Goal: Information Seeking & Learning: Find specific page/section

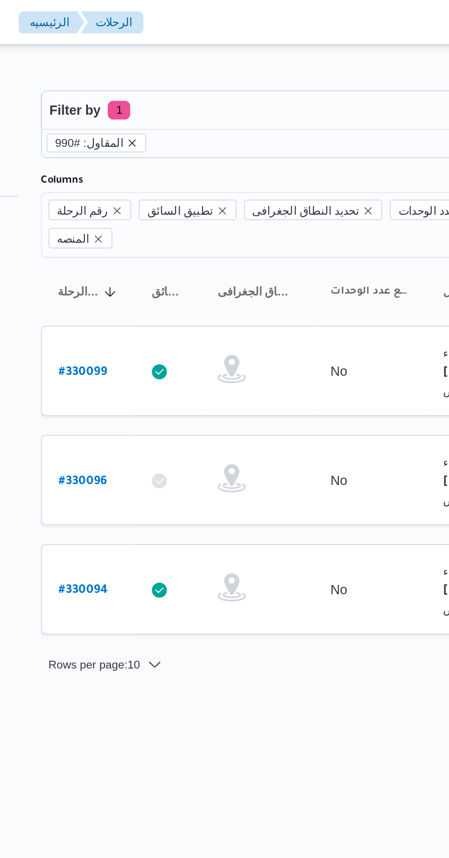
click at [162, 69] on icon "remove selected entity" at bounding box center [164, 70] width 4 height 4
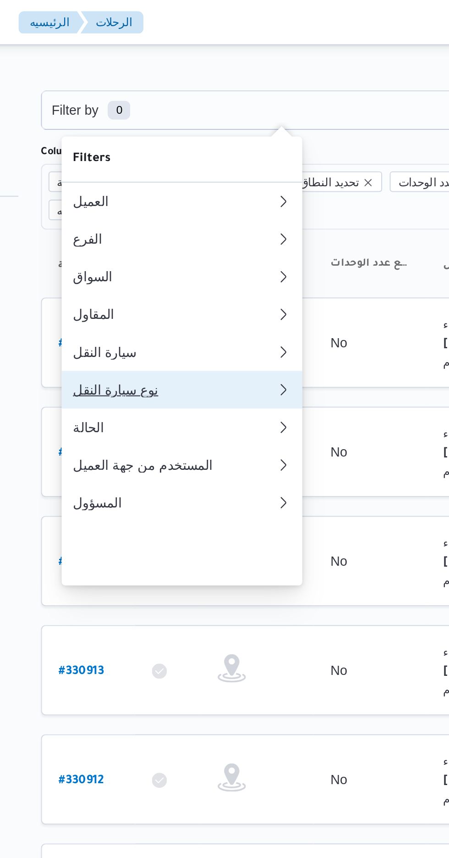
click at [184, 194] on div "نوع سيارة النقل" at bounding box center [184, 189] width 99 height 7
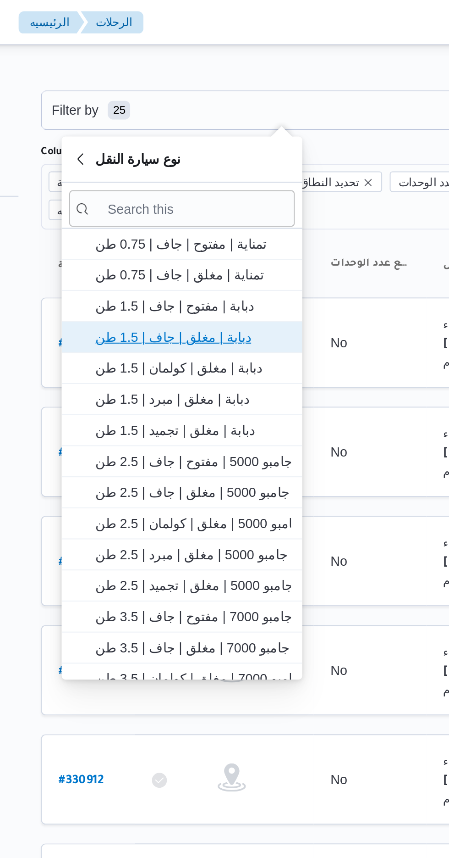
click at [194, 163] on span "دبابة | مغلق | جاف | 1.5 طن" at bounding box center [193, 164] width 95 height 11
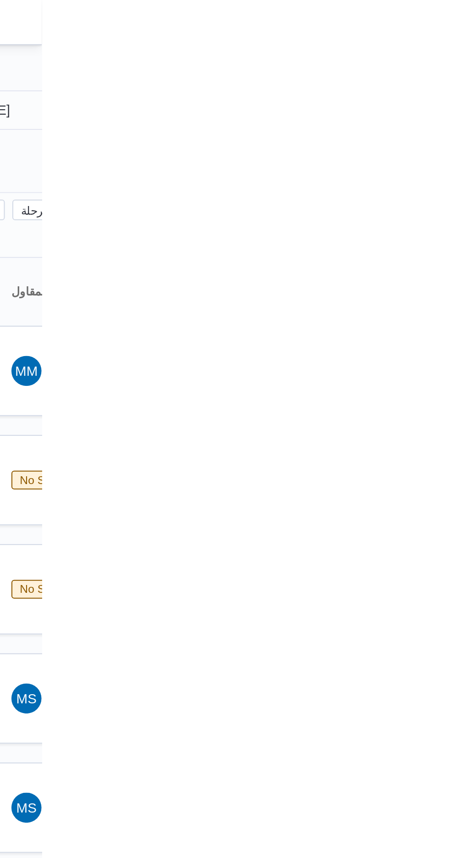
type input "[DATE]"
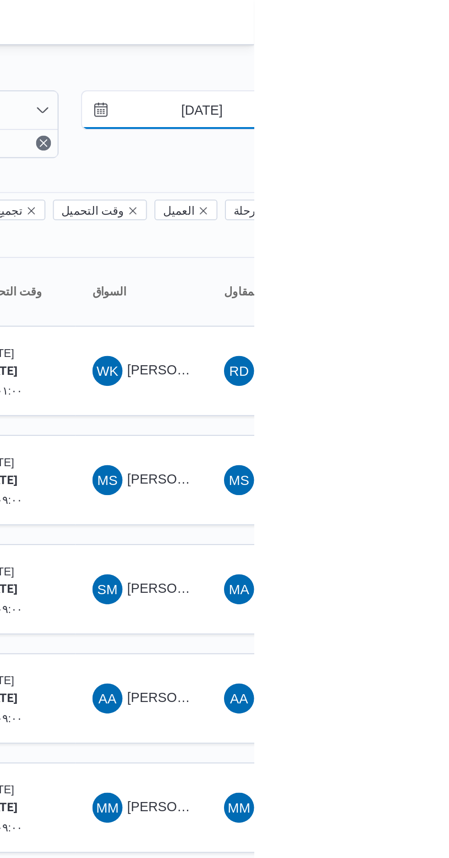
click at [416, 51] on input "[DATE]" at bounding box center [417, 53] width 104 height 18
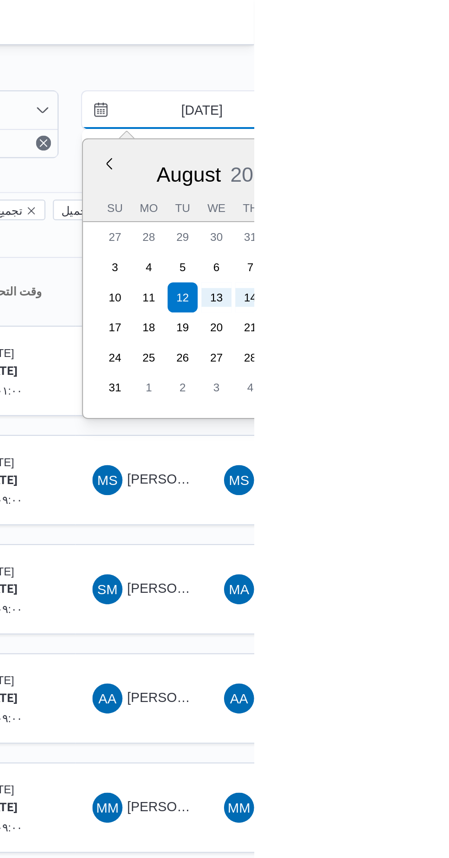
type input "[DATE]"
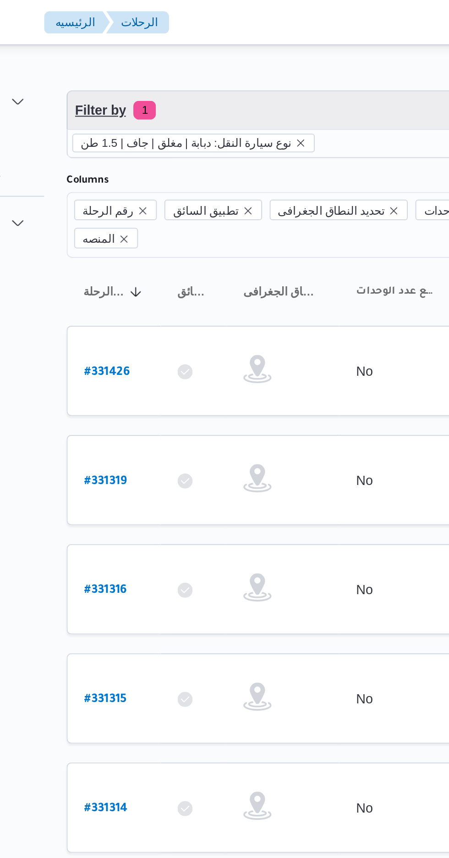
click at [229, 45] on span "Filter by 1" at bounding box center [237, 53] width 234 height 18
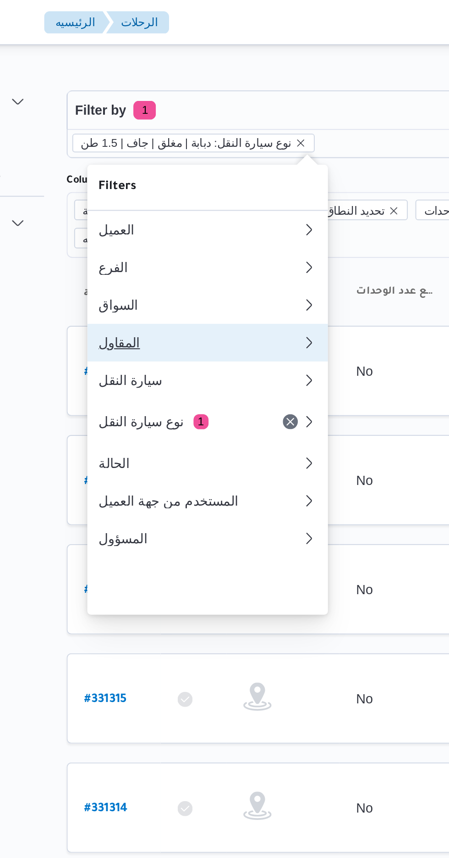
click at [201, 171] on div "المقاول" at bounding box center [182, 166] width 95 height 7
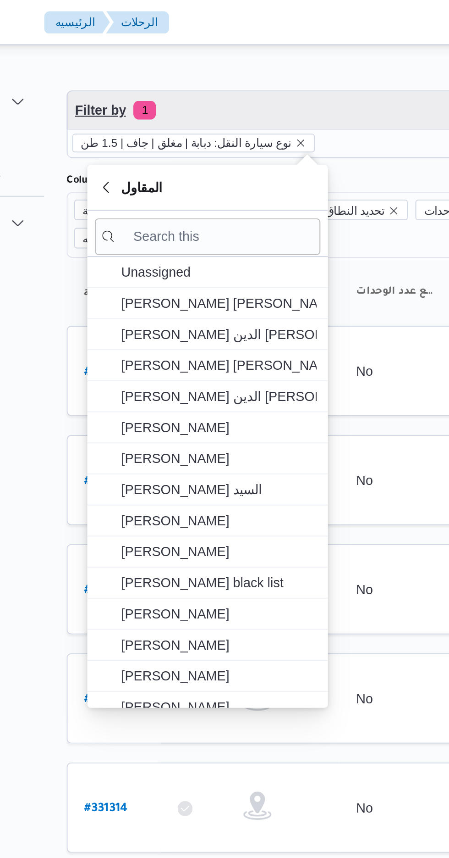
click at [238, 46] on span "Filter by 1" at bounding box center [237, 53] width 234 height 18
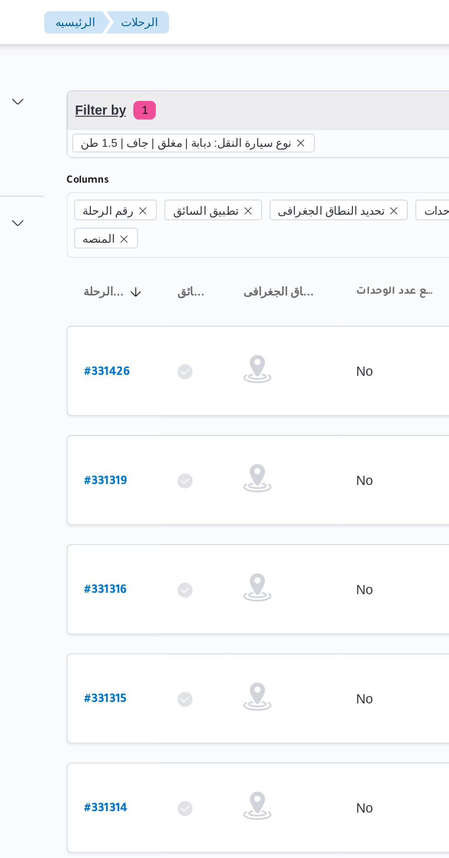
click at [232, 50] on span "Filter by 1" at bounding box center [237, 53] width 234 height 18
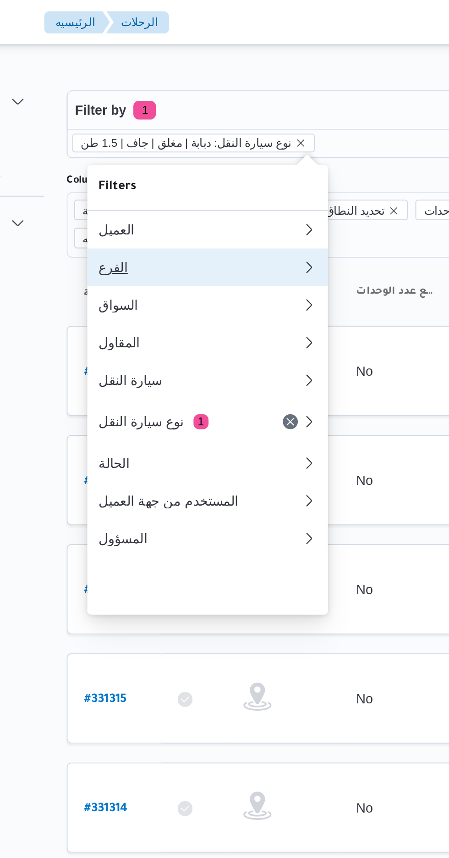
click at [186, 128] on button "الفرع" at bounding box center [187, 130] width 117 height 18
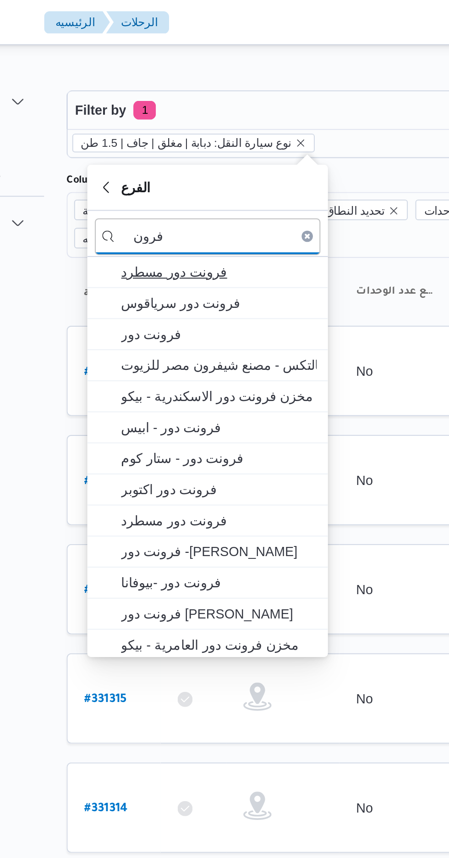
type input "فرون"
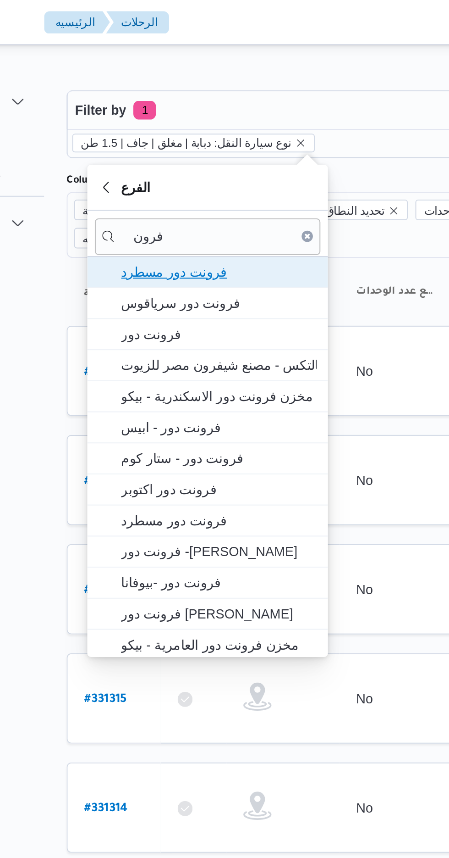
click at [207, 129] on span "فرونت دور مسطرد" at bounding box center [193, 132] width 95 height 11
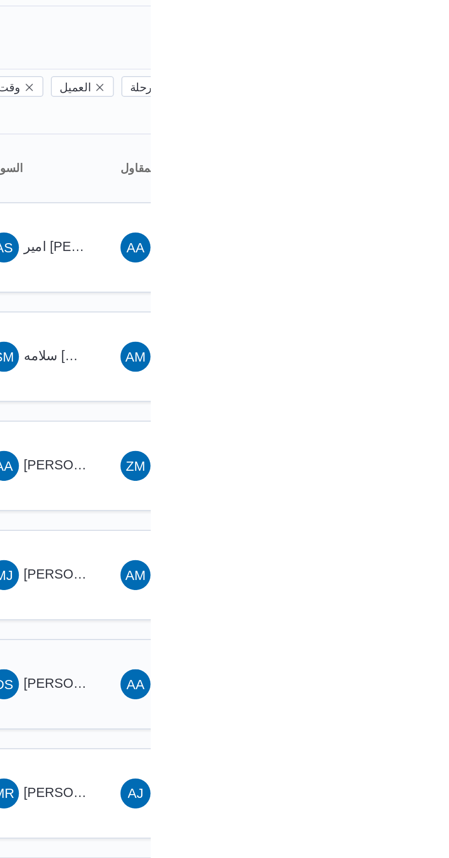
click at [404, 389] on span "[PERSON_NAME][DEMOGRAPHIC_DATA]" at bounding box center [450, 392] width 125 height 7
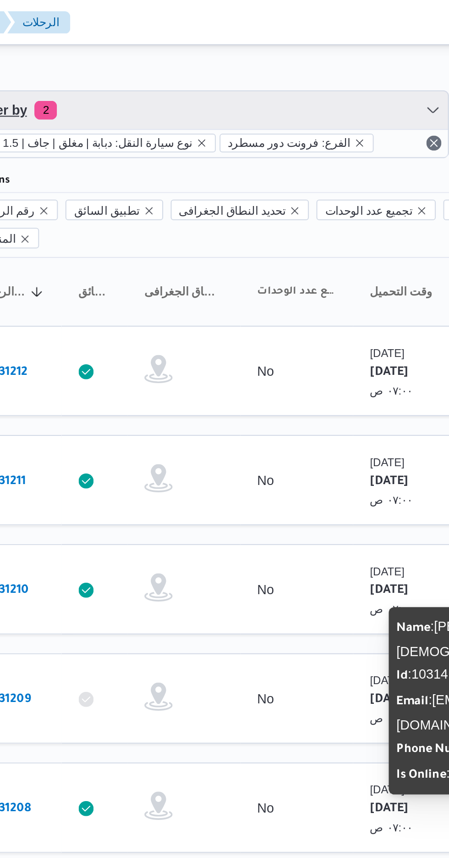
click at [260, 47] on span "Filter by 2" at bounding box center [237, 53] width 234 height 18
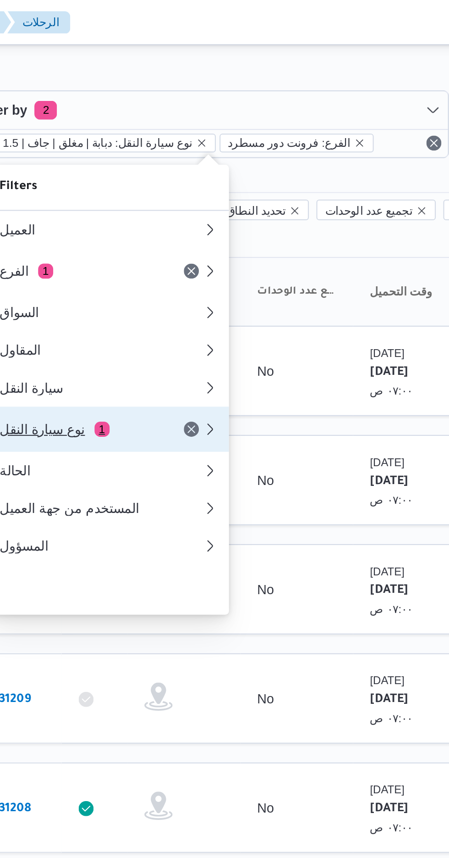
click at [184, 215] on button "نوع سيارة النقل 1" at bounding box center [187, 209] width 117 height 22
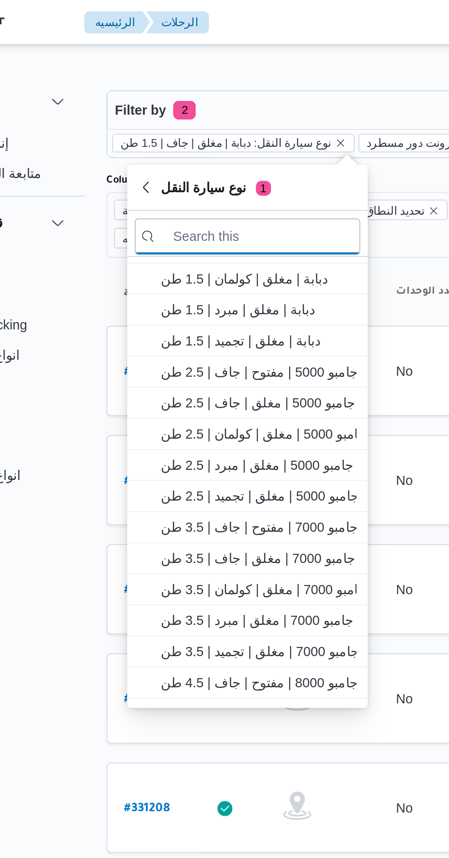
scroll to position [58, 0]
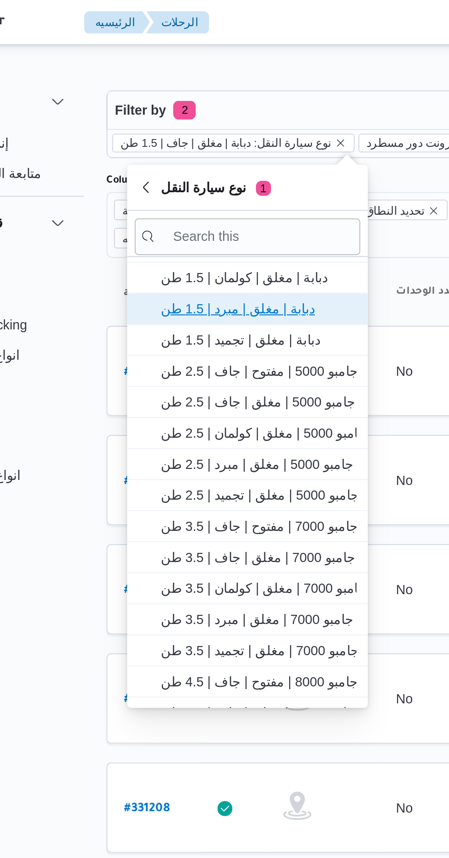
click at [195, 145] on span "دبابة | مغلق | مبرد | 1.5 طن" at bounding box center [193, 150] width 95 height 11
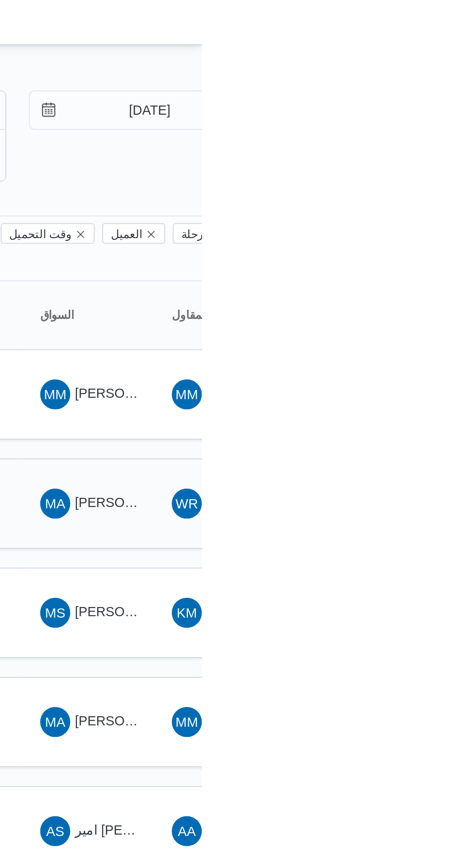
click at [396, 241] on span "[PERSON_NAME]" at bounding box center [414, 244] width 53 height 7
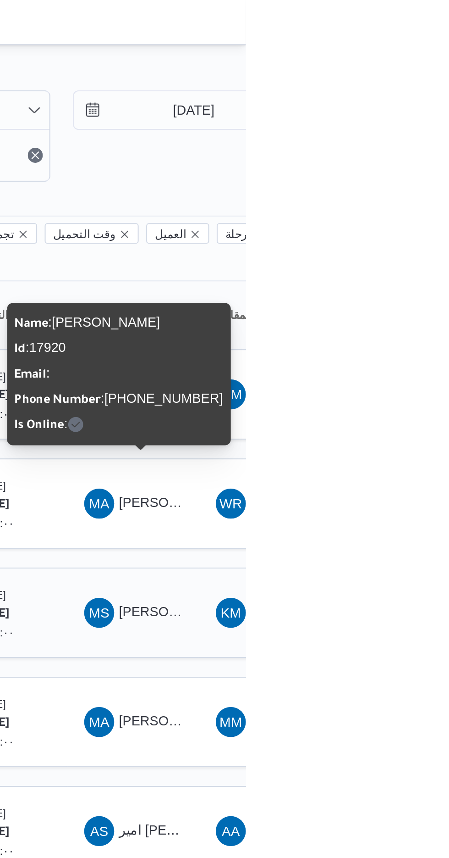
click at [398, 294] on span "[PERSON_NAME] [PERSON_NAME]" at bounding box center [441, 297] width 107 height 7
